Goal: Find specific page/section: Find specific page/section

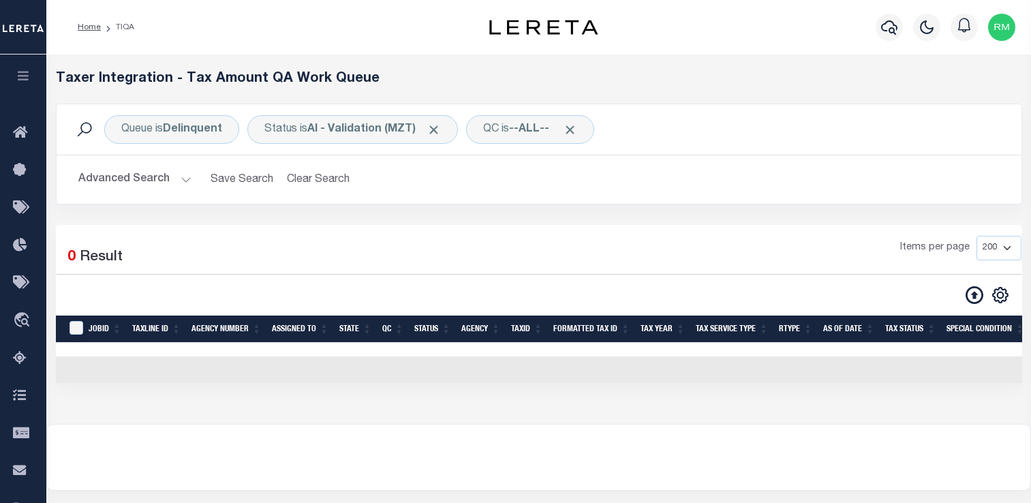
select select "200"
click at [12, 391] on link "SNAPQ" at bounding box center [23, 395] width 46 height 37
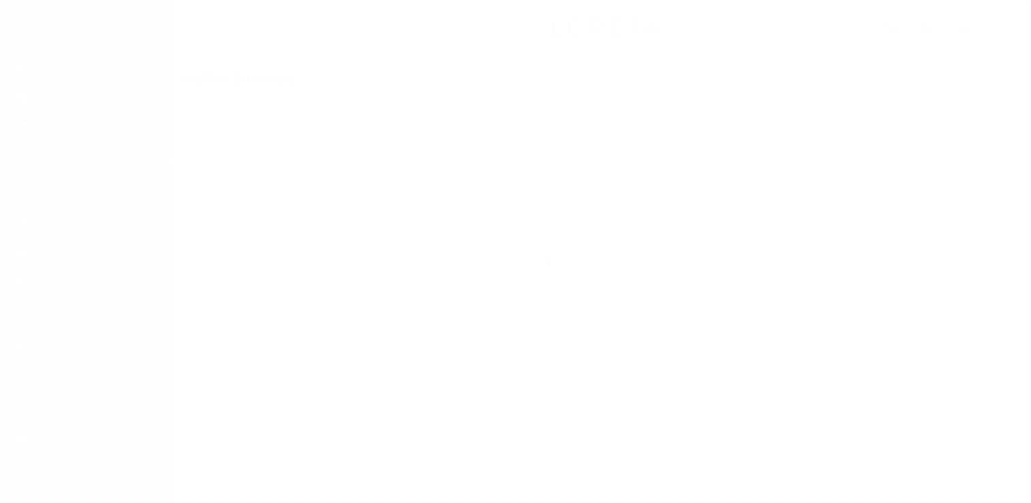
scroll to position [163, 0]
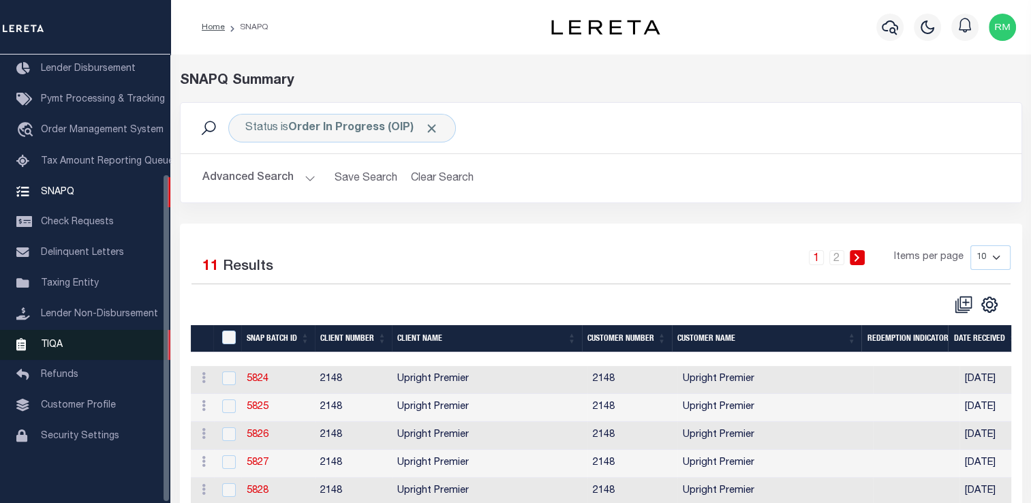
click at [54, 342] on span "TIQA" at bounding box center [52, 344] width 22 height 10
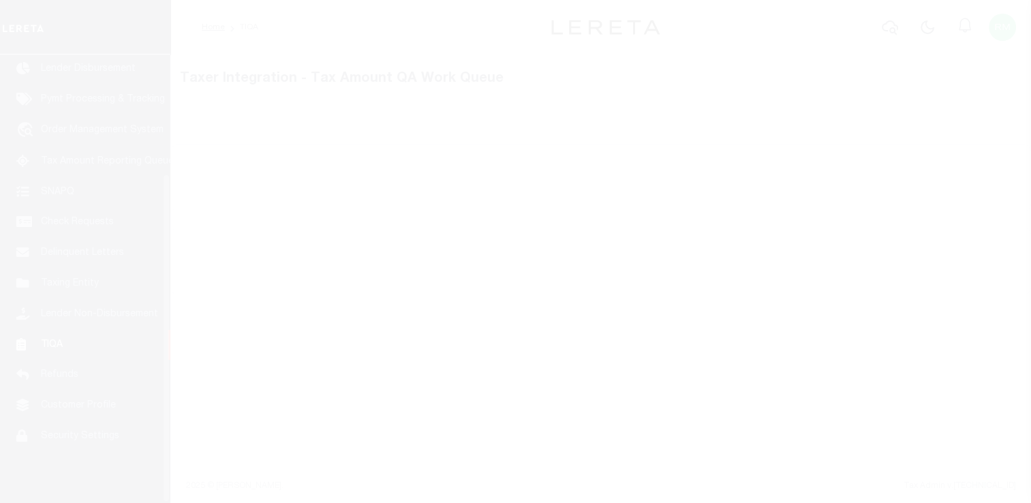
scroll to position [163, 0]
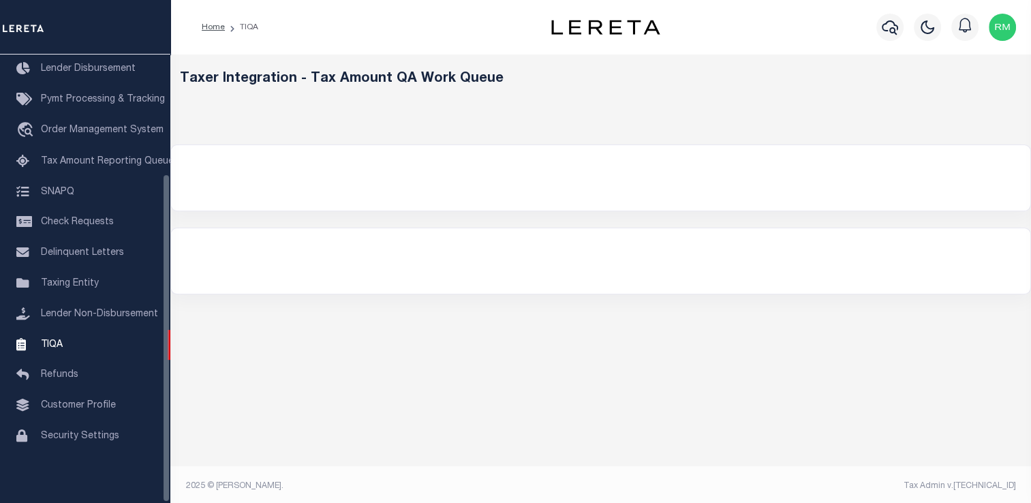
select select "200"
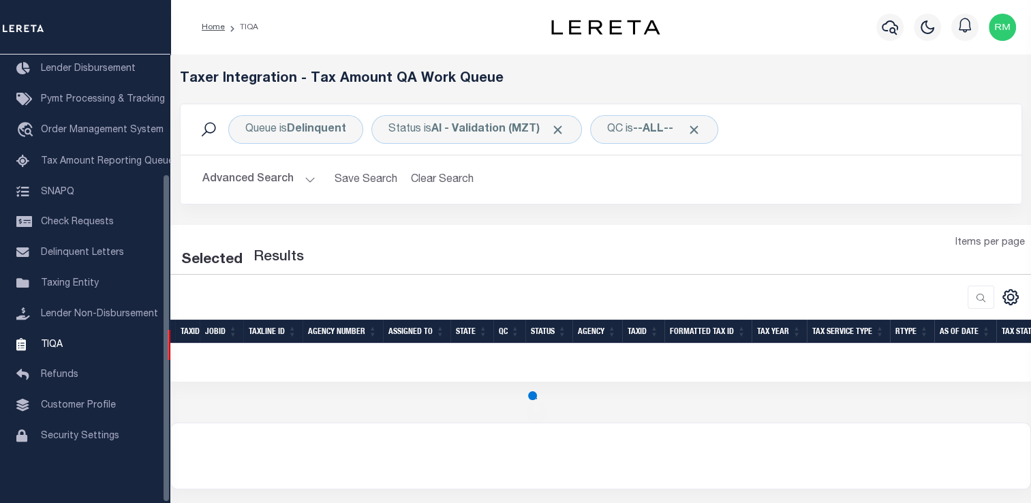
select select "200"
